Goal: Transaction & Acquisition: Purchase product/service

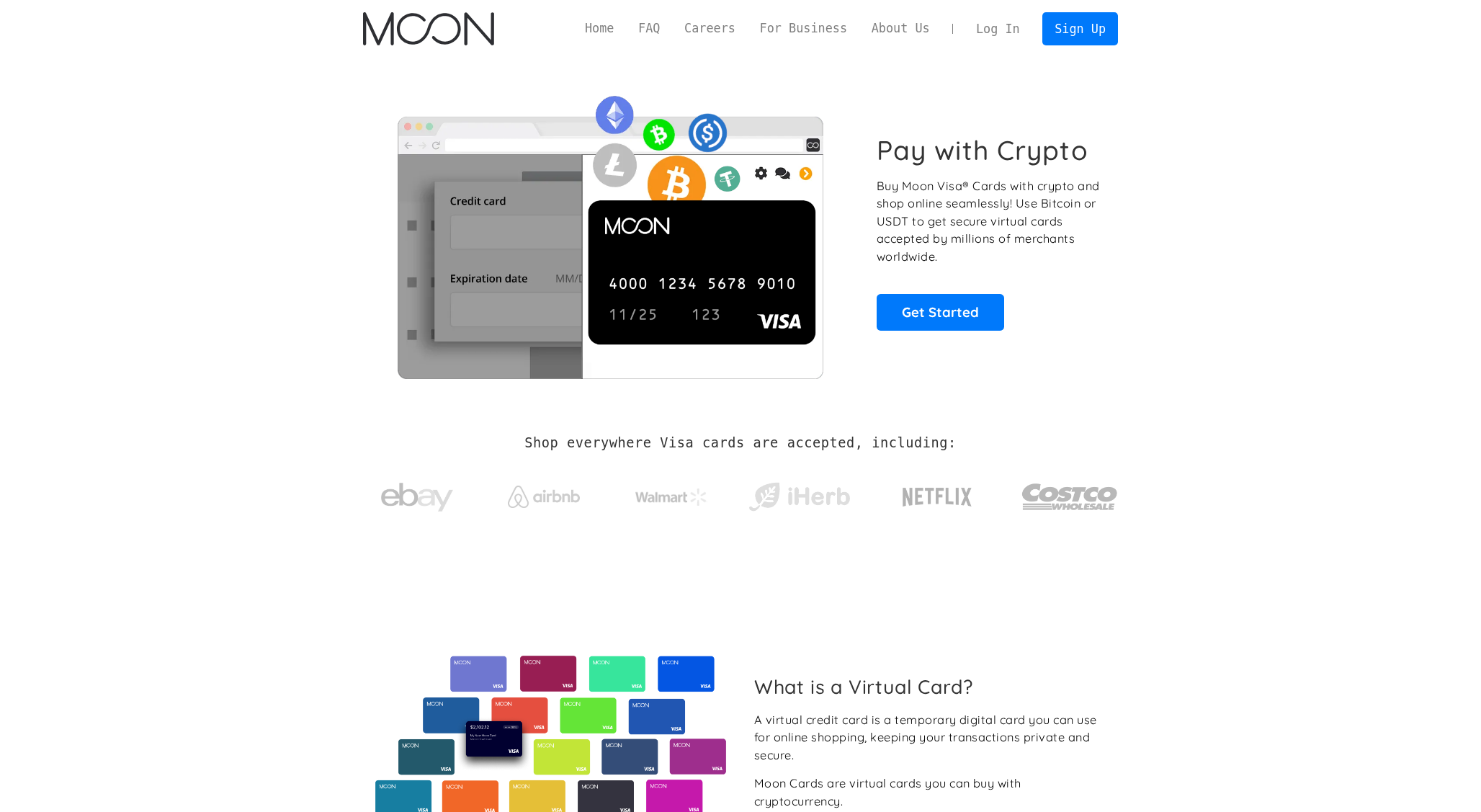
click at [989, 27] on link "Log In" at bounding box center [997, 28] width 68 height 32
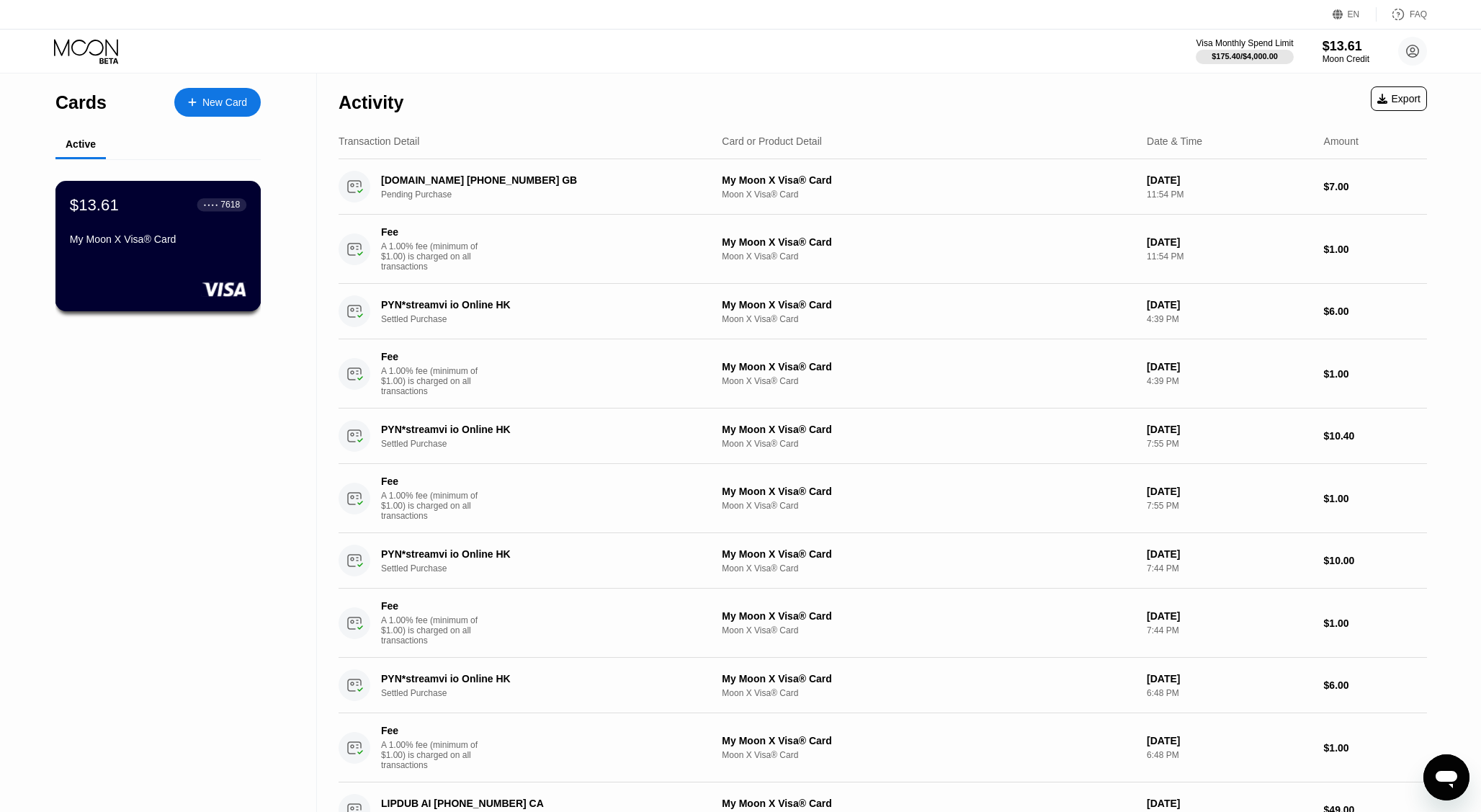
click at [112, 266] on div "$13.61 ● ● ● ● 7618 My Moon X Visa® Card" at bounding box center [158, 245] width 206 height 130
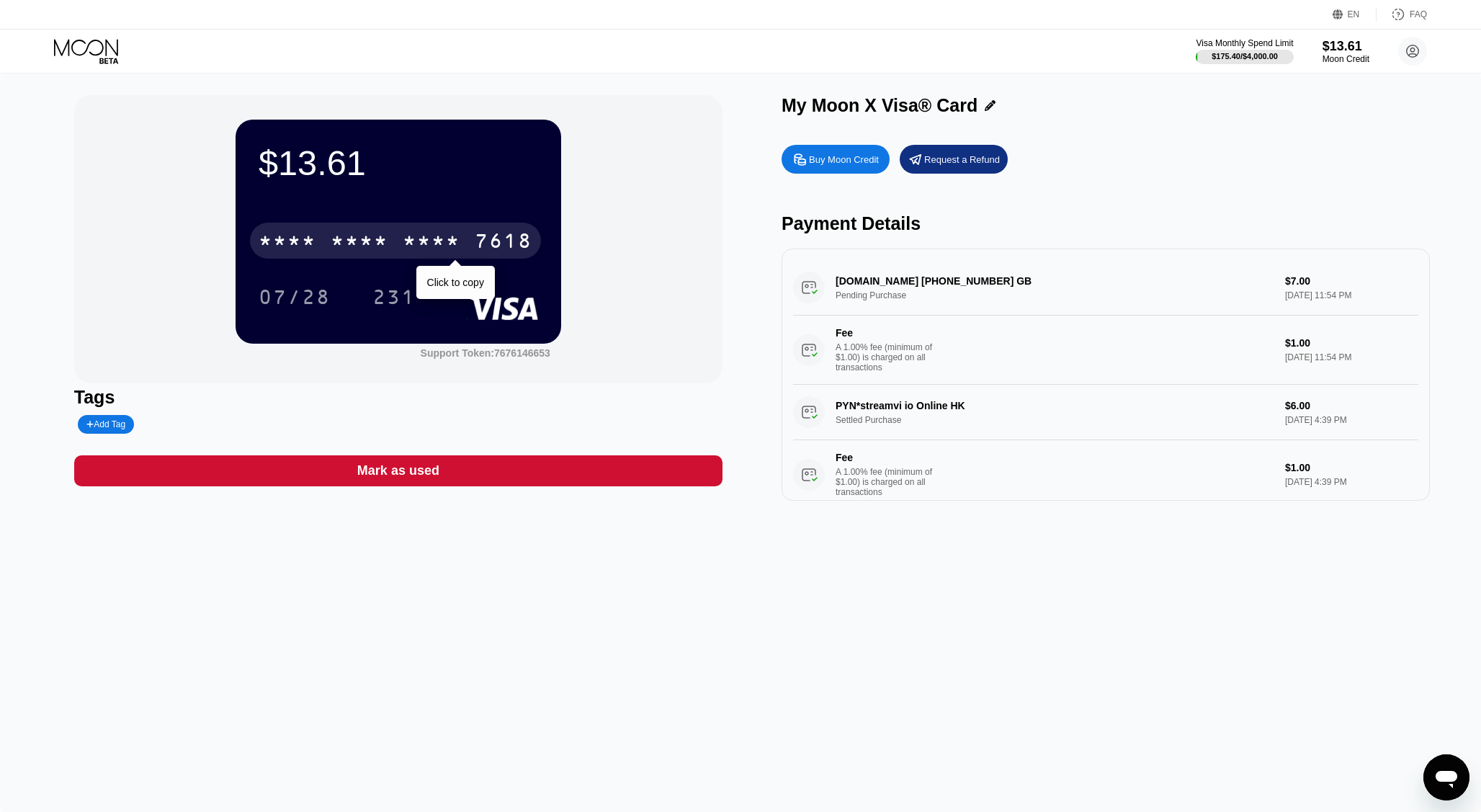
click at [460, 233] on div "* * * *" at bounding box center [432, 242] width 58 height 23
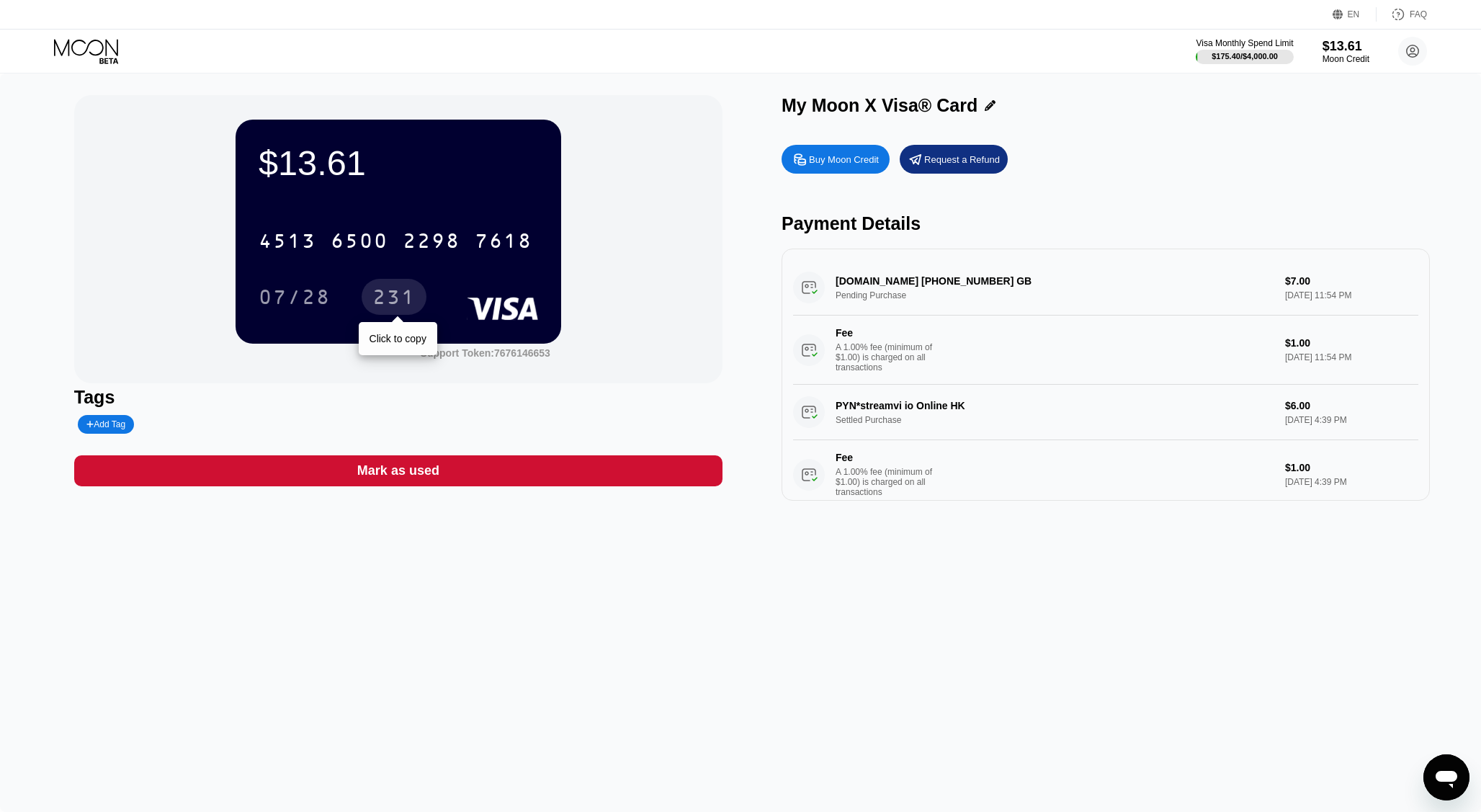
click at [392, 288] on div "231" at bounding box center [394, 299] width 43 height 23
click at [391, 308] on div "231" at bounding box center [394, 299] width 43 height 23
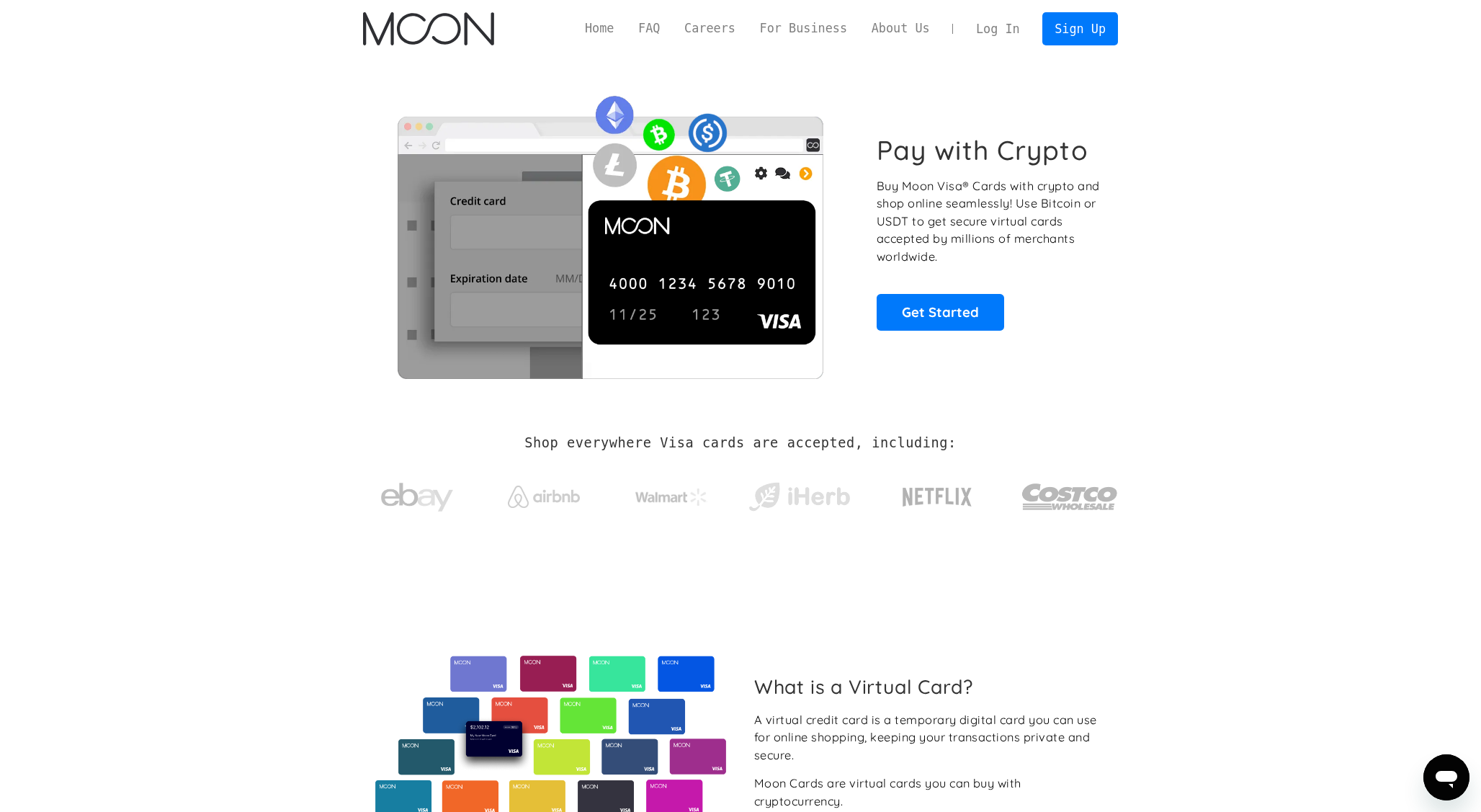
click at [988, 27] on link "Log In" at bounding box center [997, 28] width 68 height 32
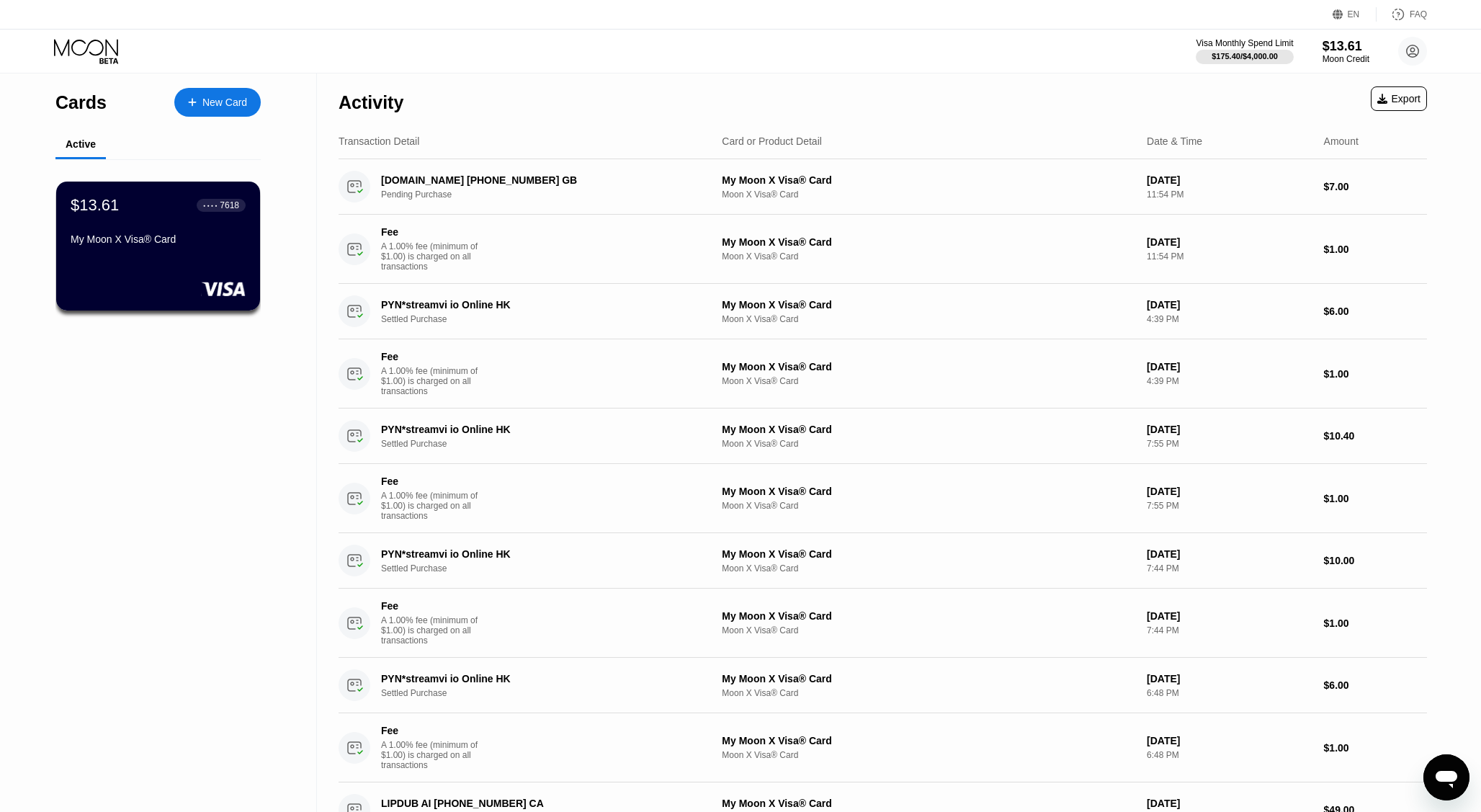
click at [224, 105] on div "New Card" at bounding box center [224, 103] width 45 height 12
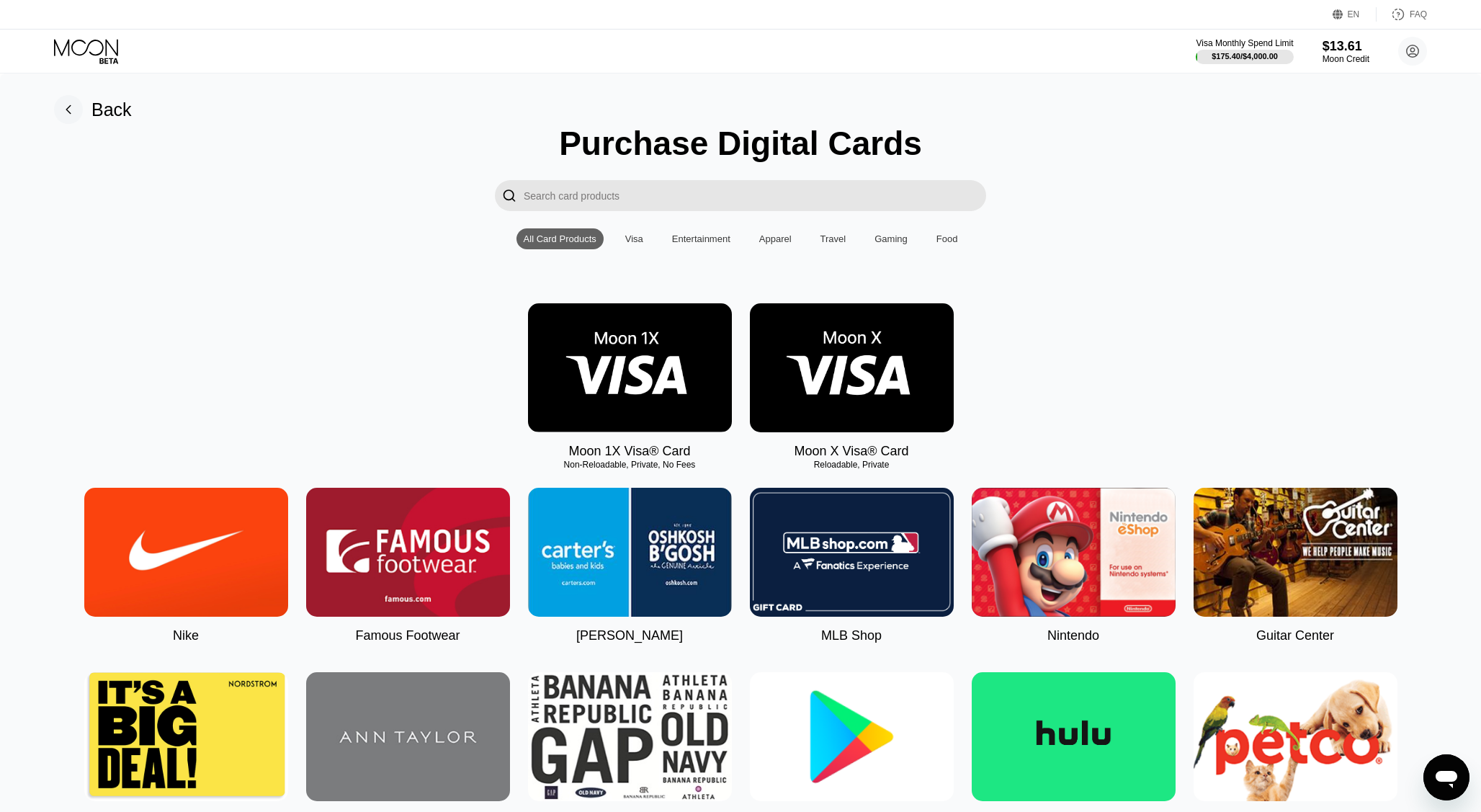
click at [693, 356] on img at bounding box center [630, 368] width 204 height 129
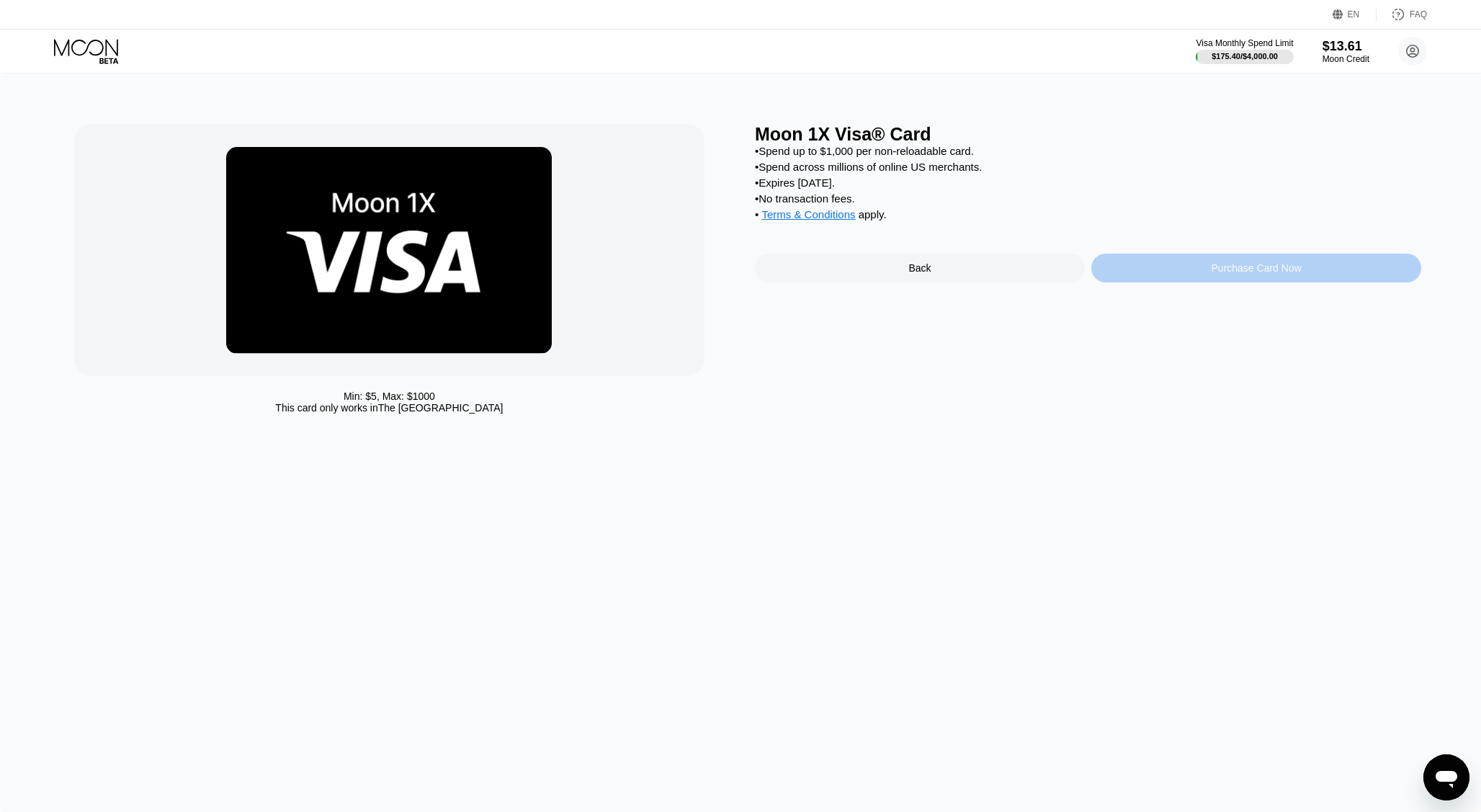
click at [1201, 270] on div "Purchase Card Now" at bounding box center [1257, 267] width 330 height 29
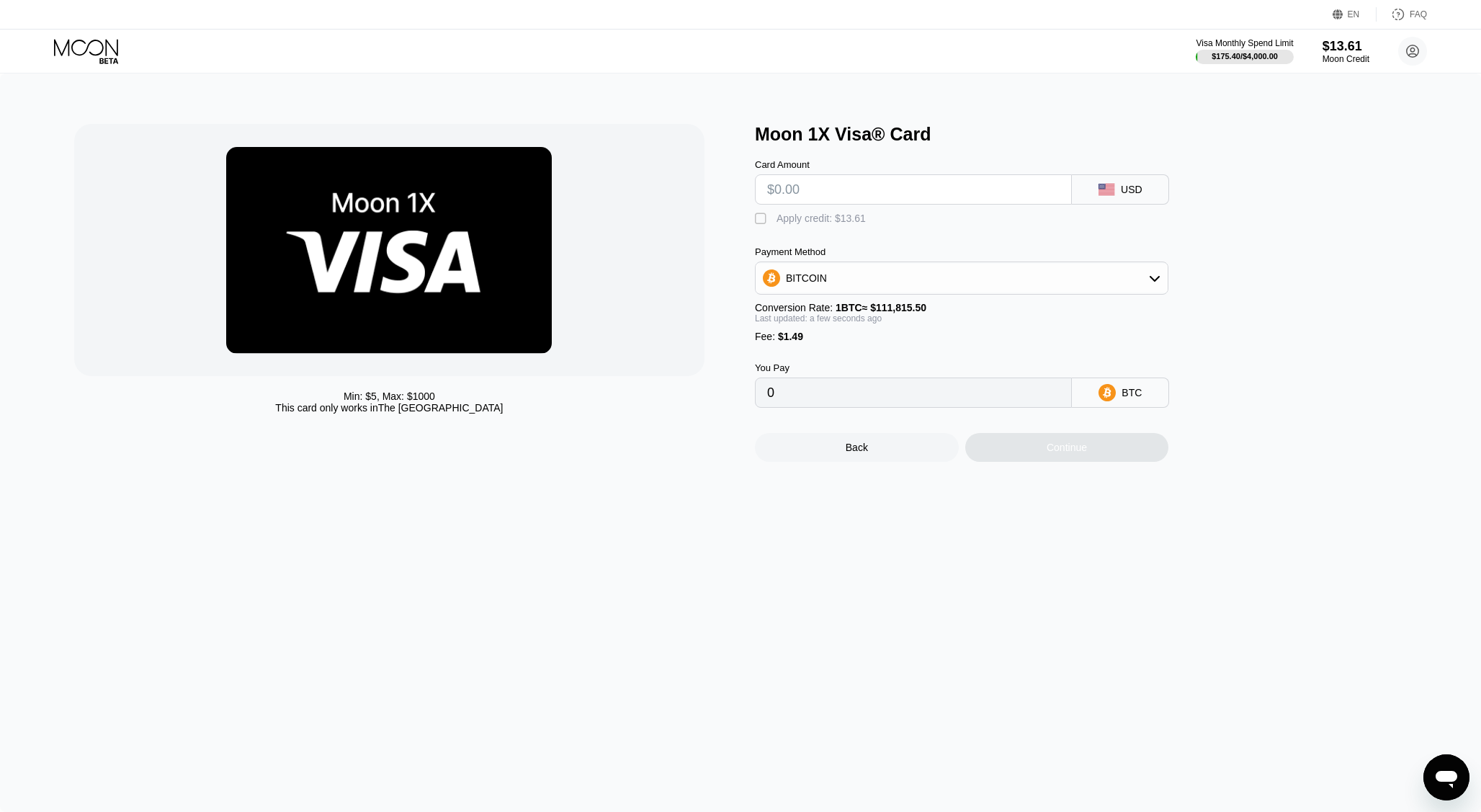
click at [827, 221] on div "Apply credit: $13.61" at bounding box center [821, 218] width 89 height 12
click at [837, 201] on input "text" at bounding box center [914, 189] width 293 height 29
type input "$10"
click at [1026, 459] on div "Continue" at bounding box center [1067, 447] width 204 height 29
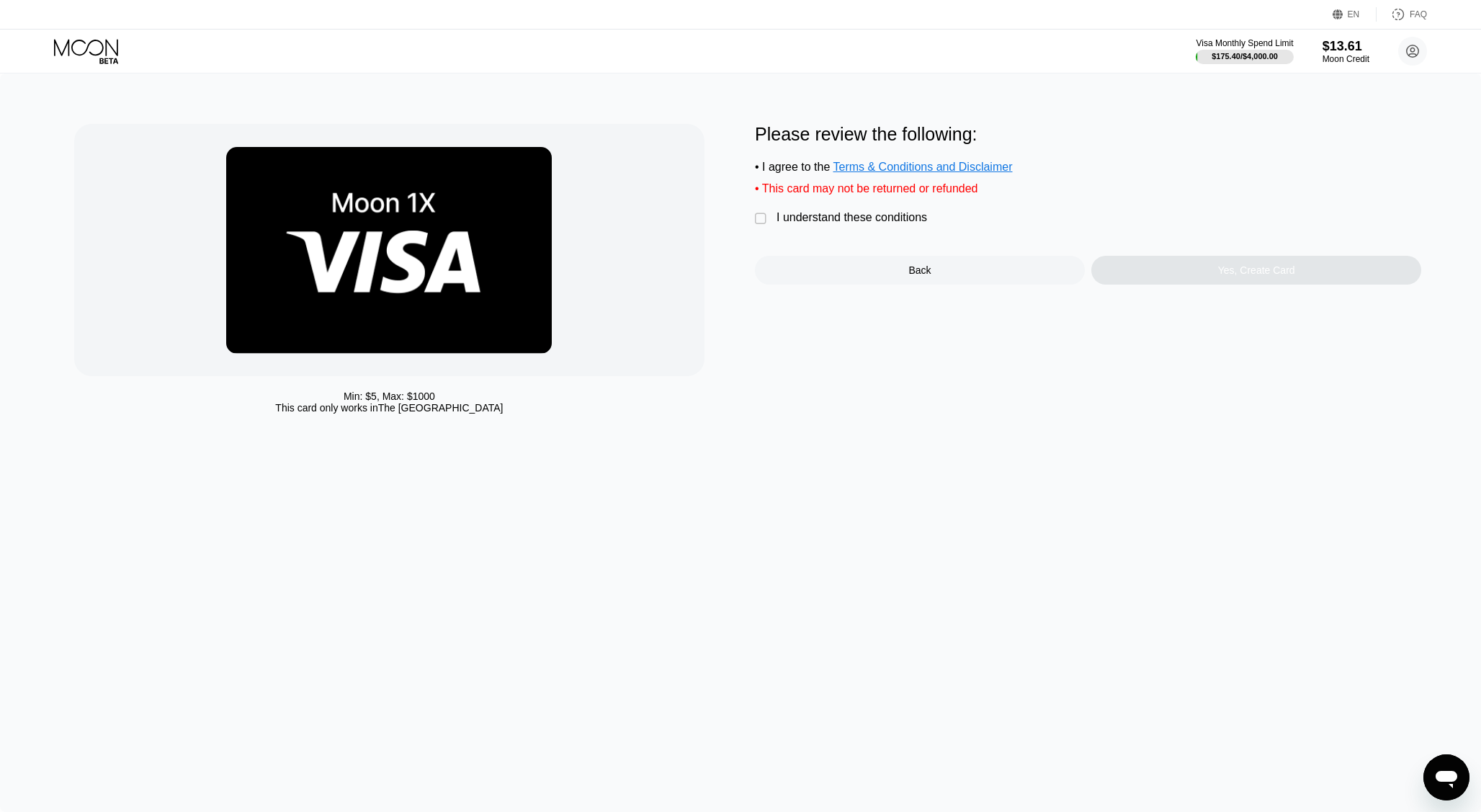
click at [901, 198] on div "Please review the following: • I agree to the Terms & Conditions and Disclaimer…" at bounding box center [1088, 204] width 667 height 160
click at [892, 211] on div "I understand these conditions" at bounding box center [852, 217] width 151 height 13
click at [1225, 255] on div "Please review the following: • I agree to the Terms & Conditions and Disclaimer…" at bounding box center [1088, 204] width 667 height 160
click at [1215, 267] on div "Yes, Create Card" at bounding box center [1257, 270] width 330 height 29
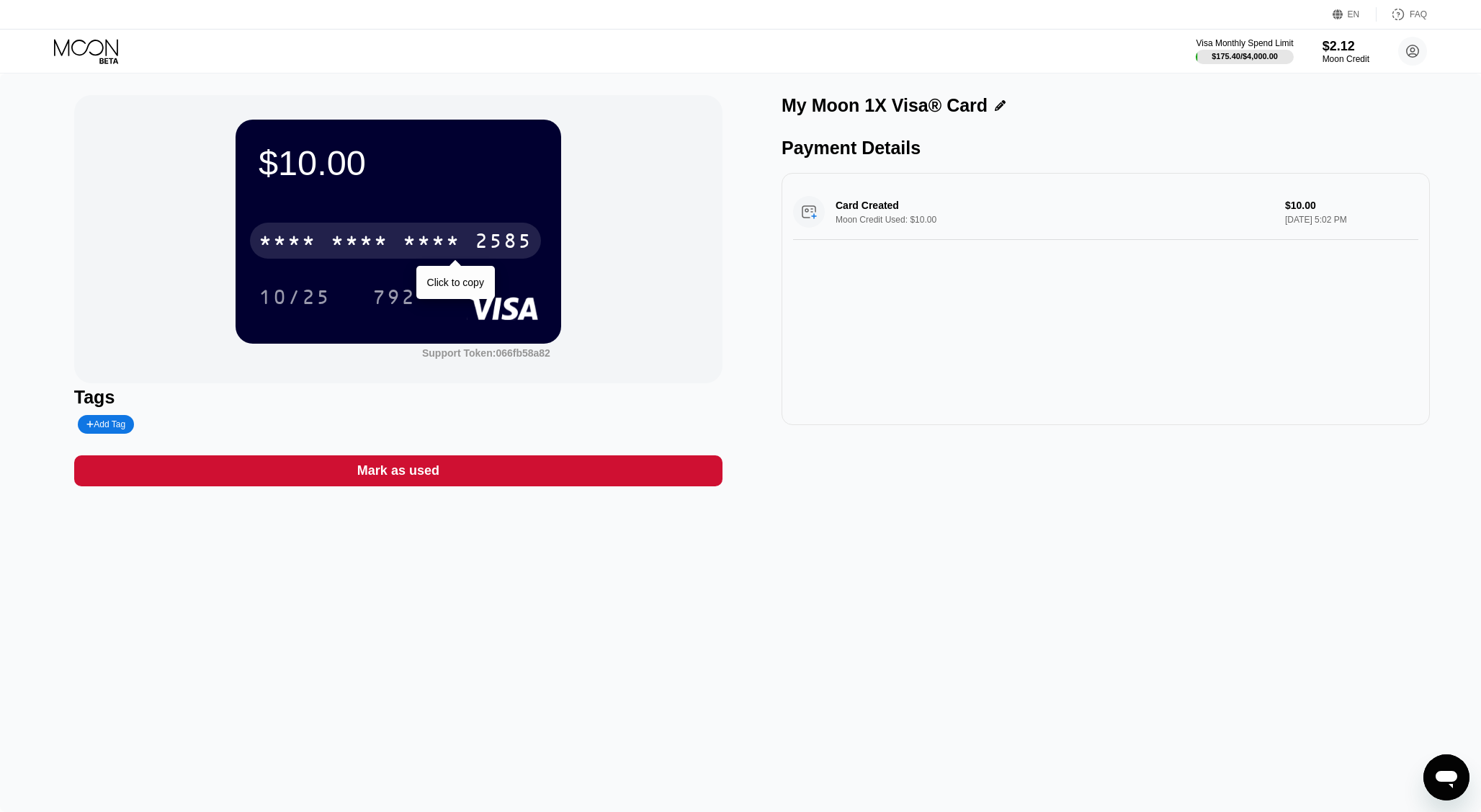
click at [521, 236] on div "2585" at bounding box center [504, 242] width 58 height 23
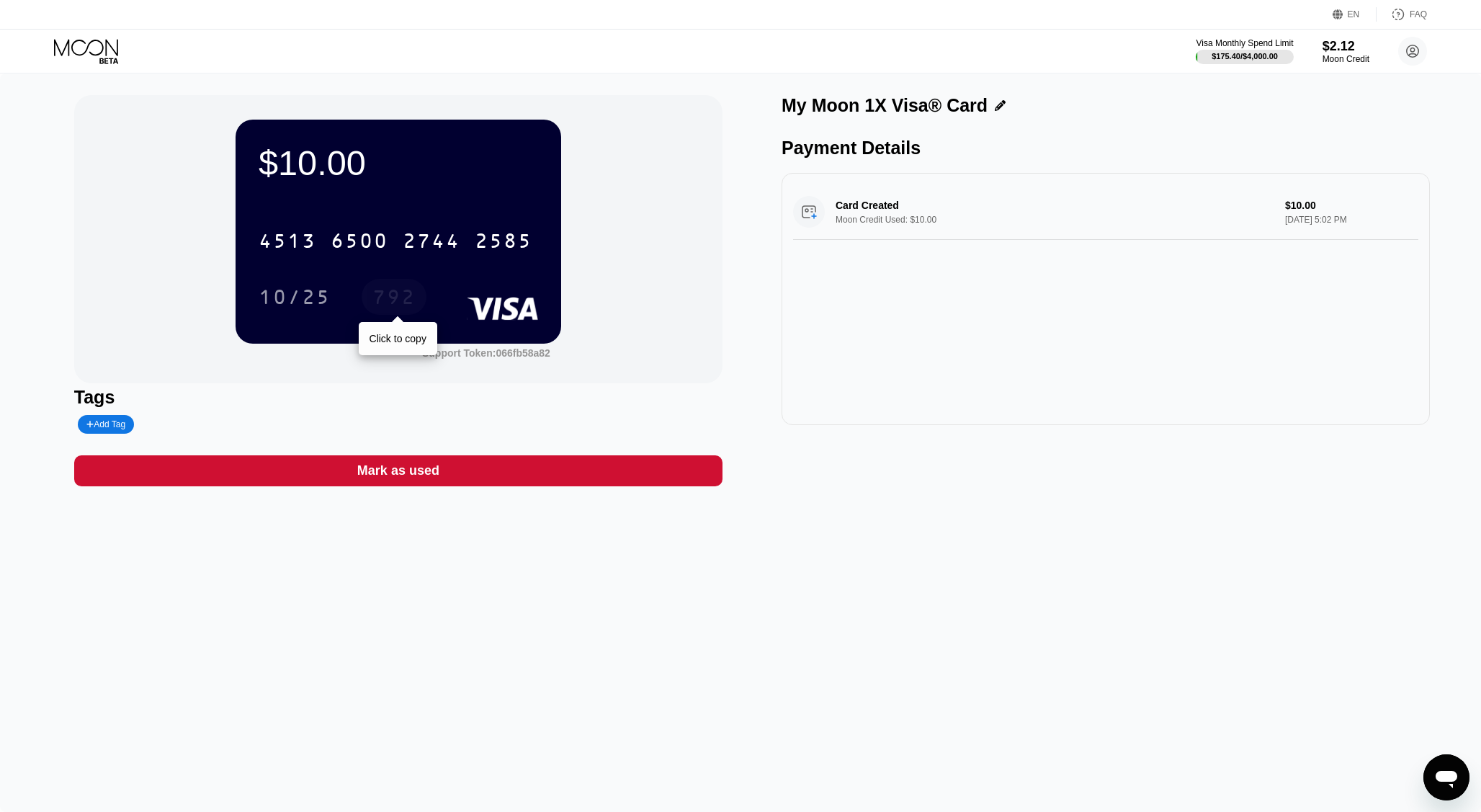
click at [404, 293] on div "792" at bounding box center [394, 299] width 43 height 23
